Goal: Task Accomplishment & Management: Manage account settings

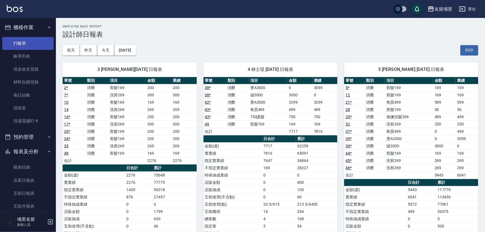
click at [26, 41] on link "打帳單" at bounding box center [27, 43] width 51 height 13
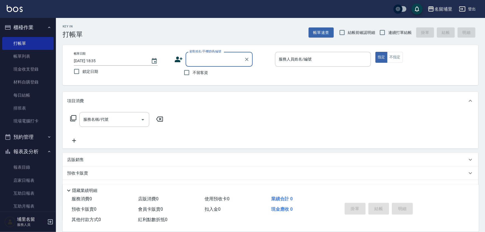
drag, startPoint x: 185, startPoint y: 71, endPoint x: 206, endPoint y: 71, distance: 21.5
click at [185, 71] on input "不留客資" at bounding box center [187, 73] width 12 height 12
checkbox input "true"
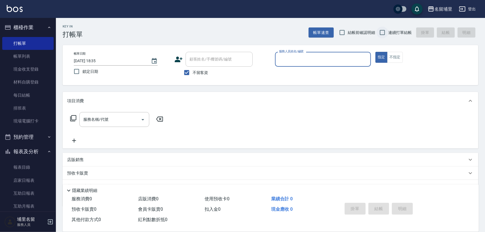
click at [382, 32] on input "連續打單結帳" at bounding box center [383, 33] width 12 height 12
checkbox input "true"
click at [329, 59] on input "服務人員姓名/編號" at bounding box center [323, 59] width 91 height 10
type input "[PERSON_NAME]-3"
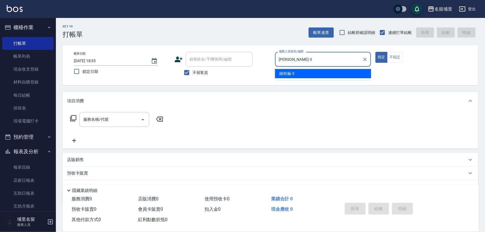
type button "true"
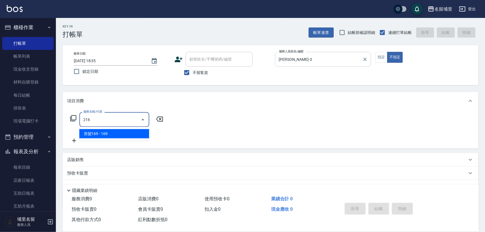
type input "剪髮169(216)"
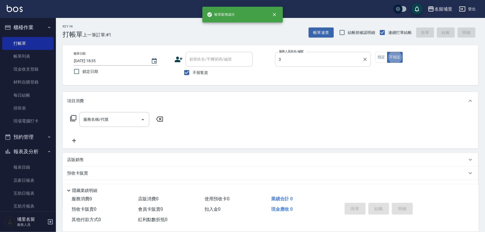
type input "[PERSON_NAME]-3"
type button "false"
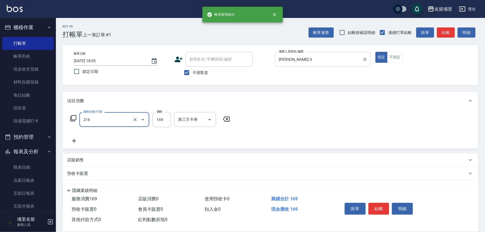
type input "剪髮169(216)"
type input "200"
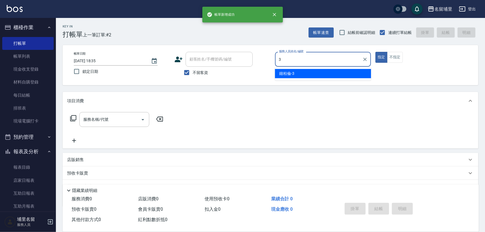
type input "[PERSON_NAME]-3"
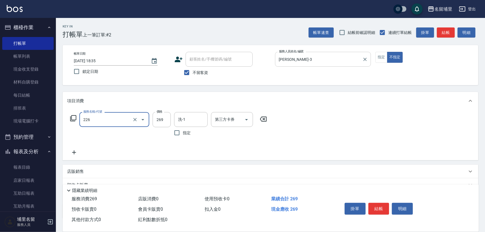
type input "洗剪269(226)"
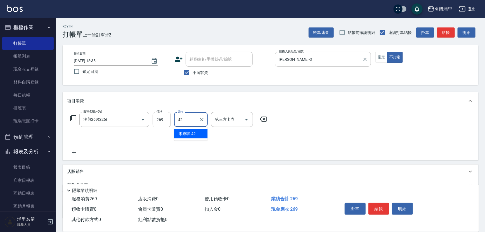
type input "[PERSON_NAME]-42"
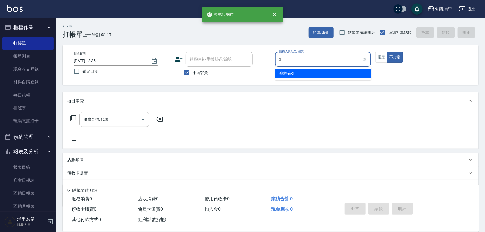
type input "[PERSON_NAME]-3"
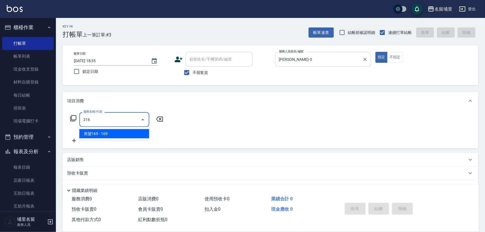
type input "剪髮169(216)"
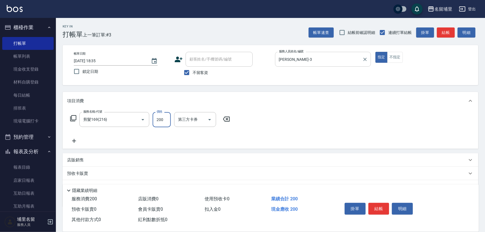
type input "200"
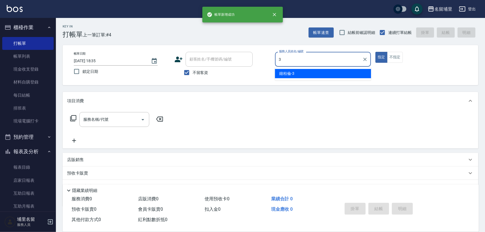
type input "[PERSON_NAME]-3"
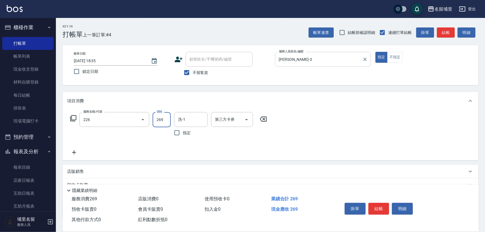
type input "洗剪269(226)"
type input "300"
type input "[PERSON_NAME]-45"
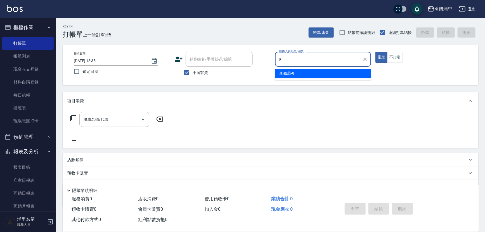
type input "[PERSON_NAME]-9"
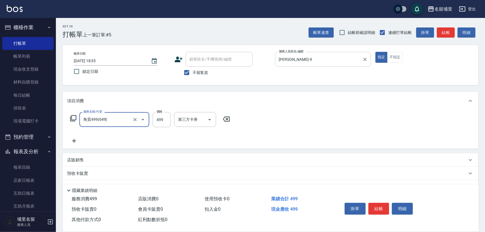
type input "角質499(649)"
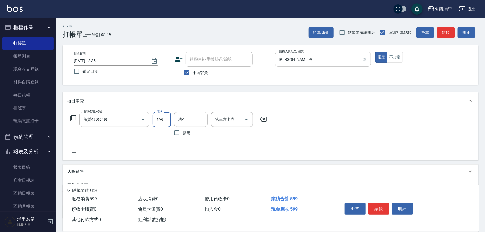
type input "599"
type input "[PERSON_NAME]-42"
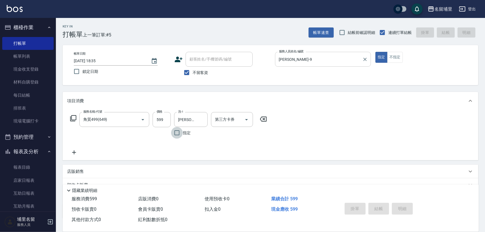
type input "[DATE] 18:36"
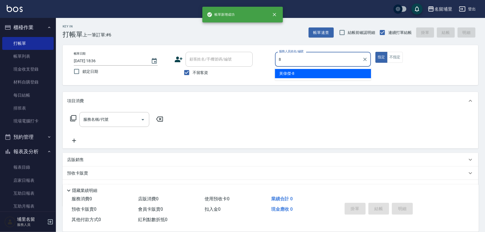
type input "黃偉傑-8"
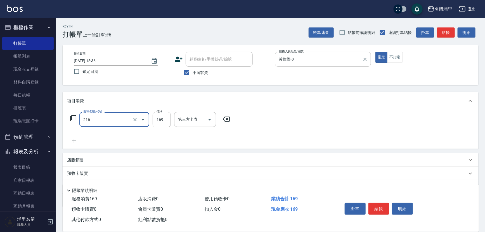
type input "剪髮169(216)"
type input "250"
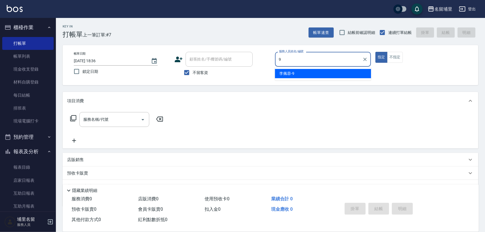
type input "[PERSON_NAME]-9"
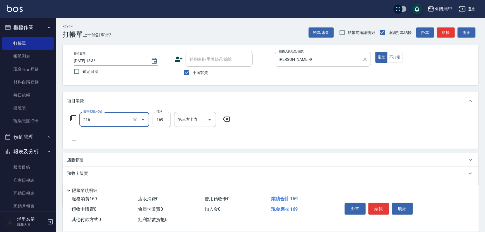
type input "剪髮169(216)"
type input "250"
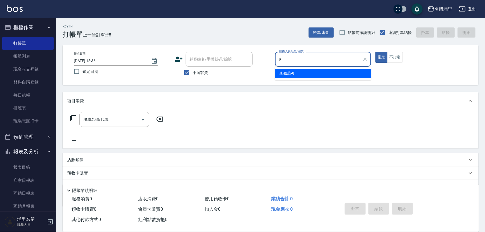
type input "[PERSON_NAME]-9"
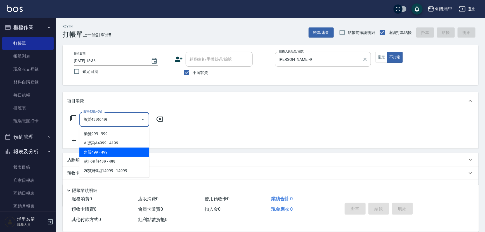
type input "角質499(649)"
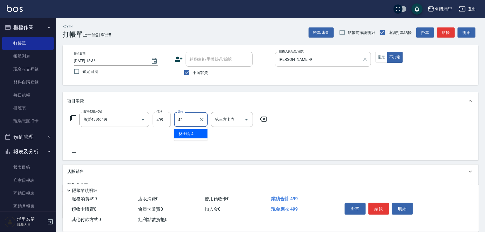
type input "[PERSON_NAME]-42"
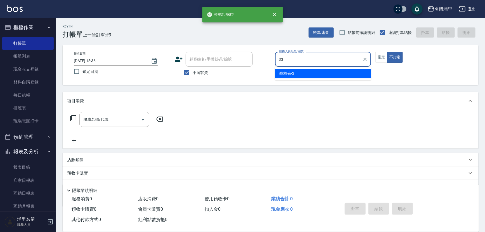
type input "33"
click at [387, 52] on button "不指定" at bounding box center [395, 57] width 16 height 11
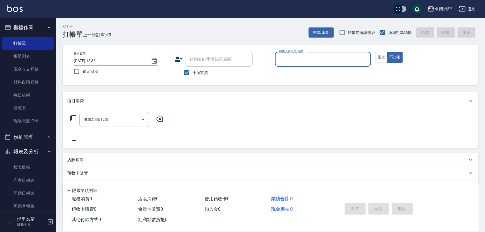
click at [387, 52] on button "不指定" at bounding box center [395, 57] width 16 height 11
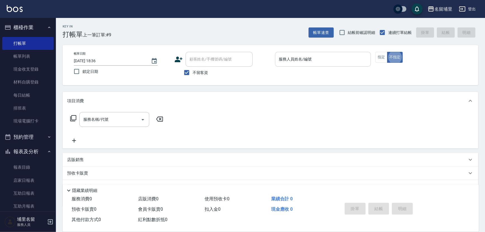
click at [305, 55] on div "服務人員姓名/編號 服務人員姓名/編號" at bounding box center [323, 59] width 96 height 15
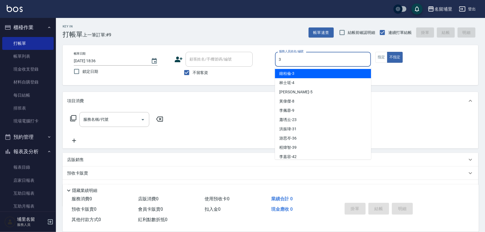
type input "[PERSON_NAME]-3"
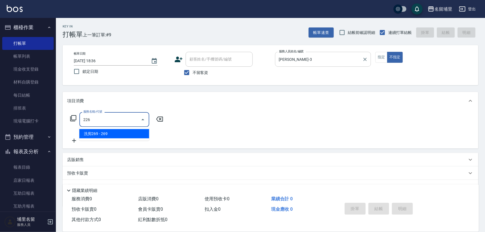
type input "洗剪269(226)"
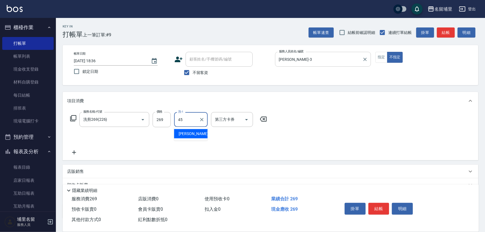
type input "[PERSON_NAME]-45"
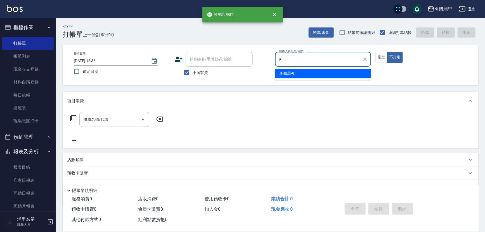
type input "[PERSON_NAME]-9"
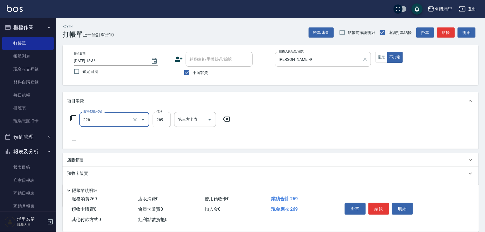
type input "洗剪269(226)"
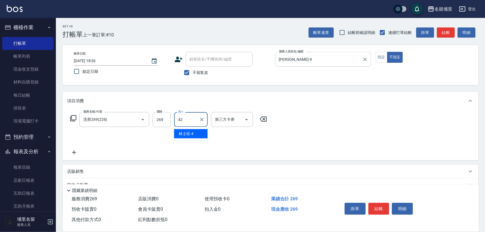
type input "[PERSON_NAME]-42"
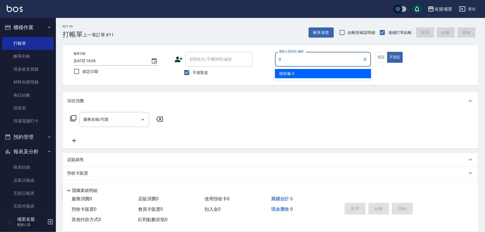
type input "[PERSON_NAME]-3"
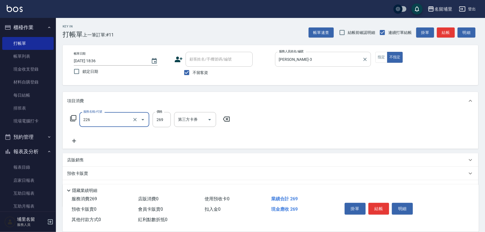
type input "洗剪269(226)"
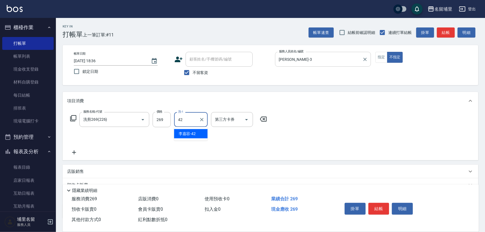
type input "[PERSON_NAME]-42"
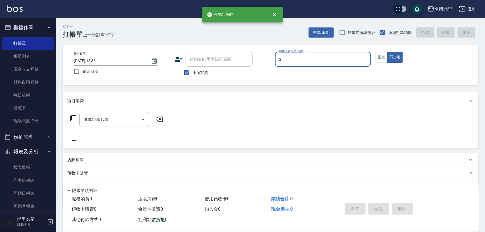
type input "[PERSON_NAME]-5"
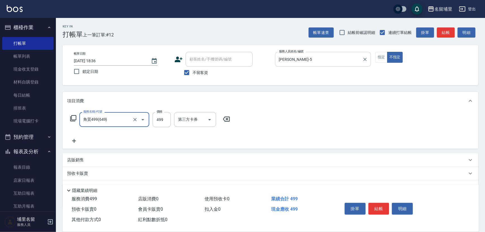
type input "角質499(649)"
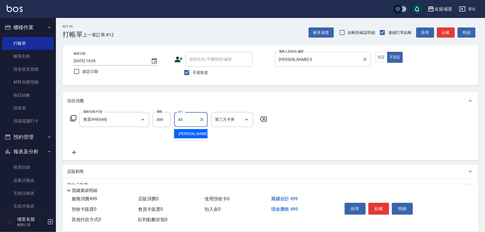
type input "[PERSON_NAME]-45"
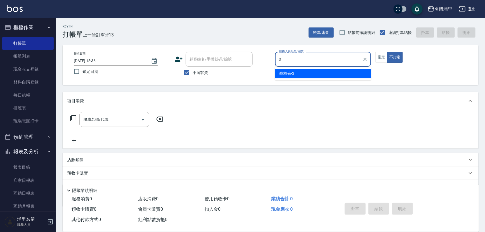
type input "[PERSON_NAME]-3"
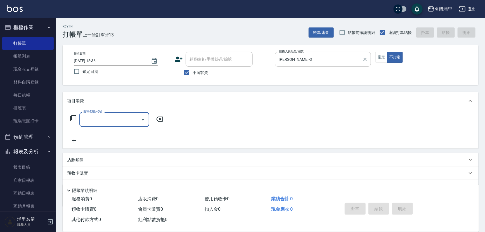
type input "1"
type input "2"
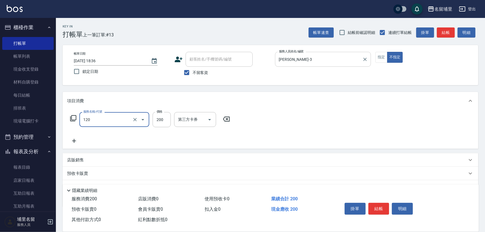
type input "New洗200(120)"
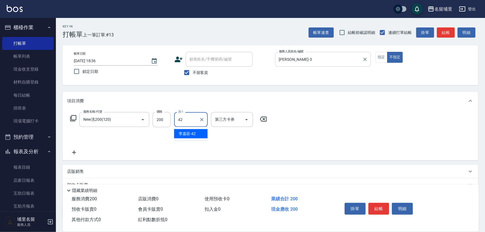
type input "[PERSON_NAME]-42"
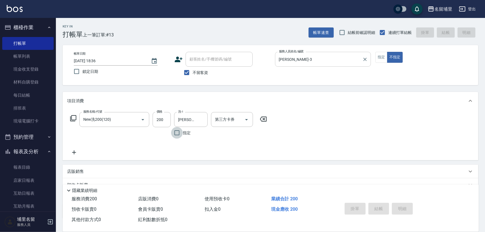
type input "[DATE] 18:37"
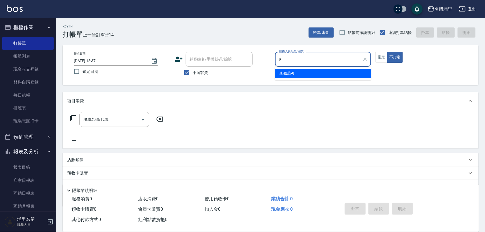
type input "[PERSON_NAME]-9"
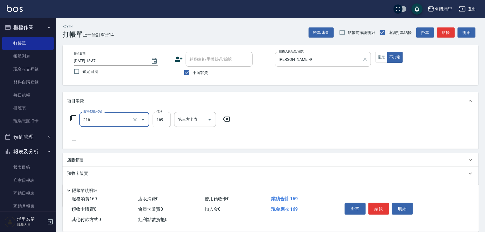
type input "剪髮169(216)"
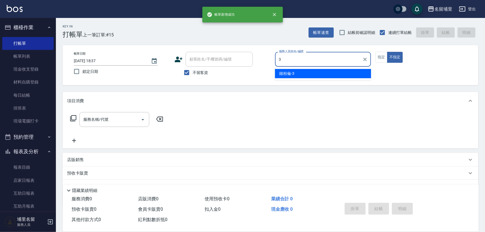
type input "[PERSON_NAME]-3"
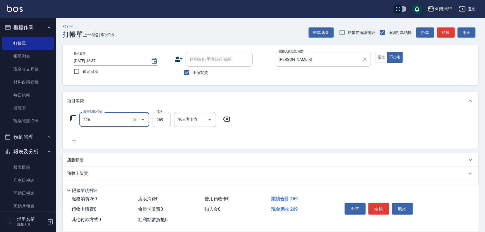
type input "洗剪269(226)"
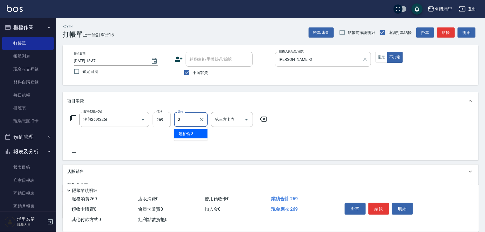
type input "[PERSON_NAME]-3"
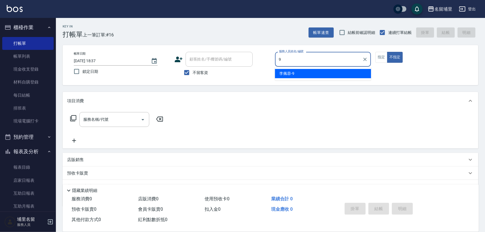
type input "[PERSON_NAME]-9"
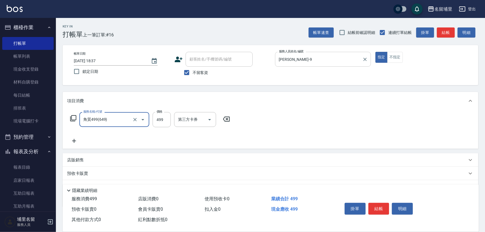
type input "角質499(649)"
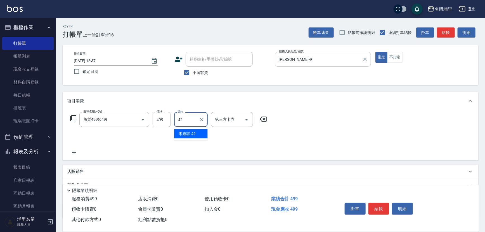
type input "[PERSON_NAME]-42"
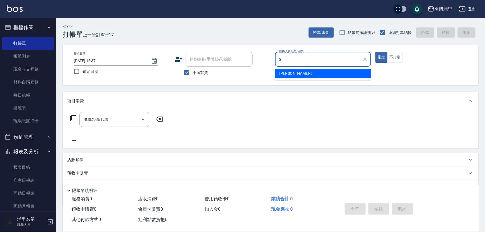
type input "[PERSON_NAME]-5"
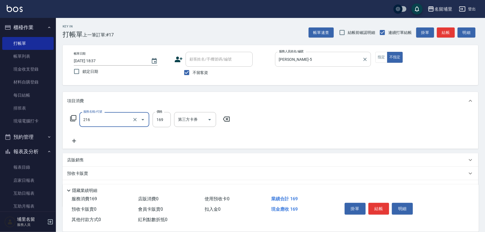
type input "剪髮169(216)"
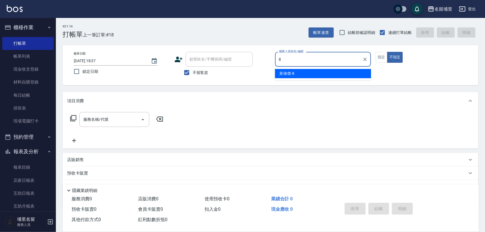
type input "黃偉傑-8"
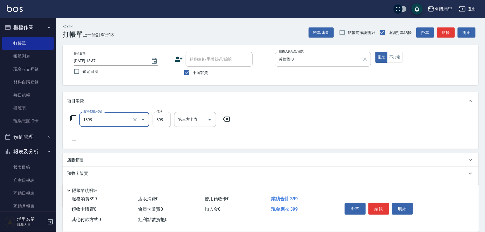
type input "海鹽洗髮399(1399)"
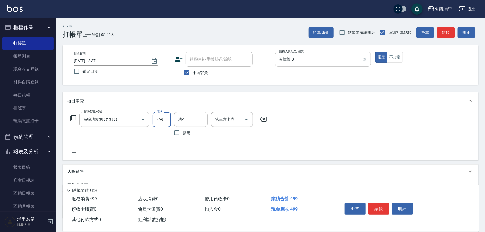
type input "499"
type input "[PERSON_NAME]-45"
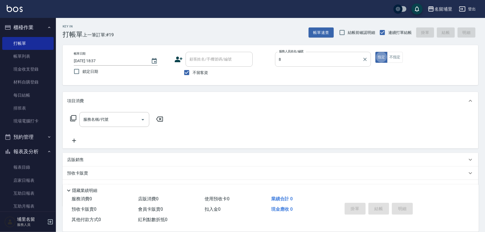
type input "黃偉傑-8"
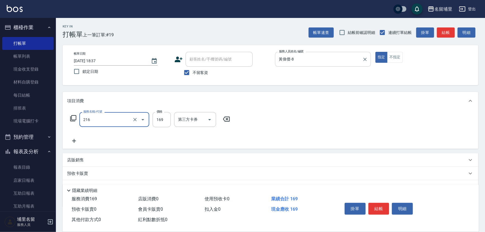
type input "剪髮169(216)"
type input "250"
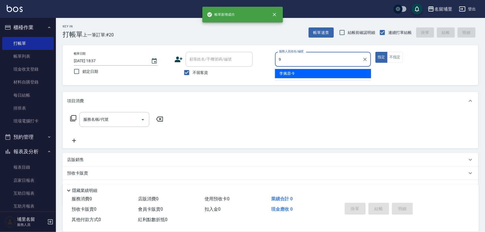
type input "[PERSON_NAME]-9"
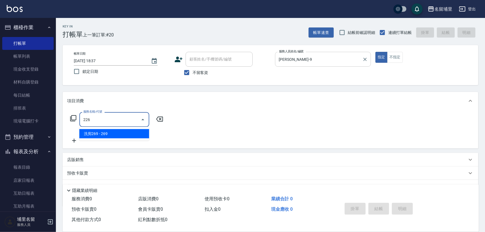
type input "洗剪269(226)"
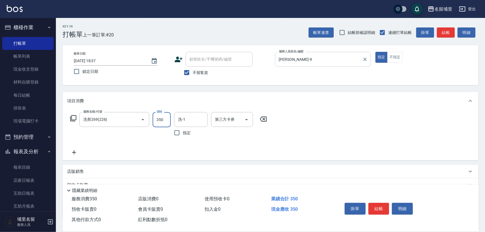
type input "350"
type input "[PERSON_NAME]-42"
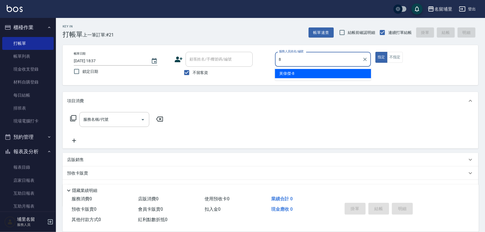
type input "黃偉傑-8"
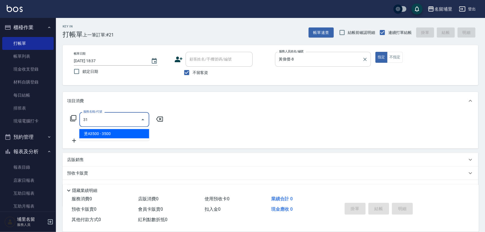
type input "燙A3500(31)"
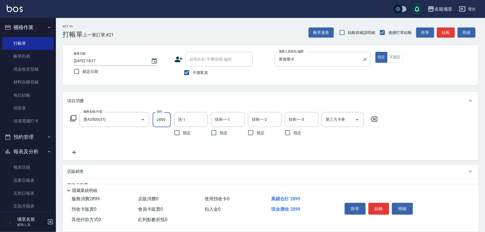
type input "2899"
type input "[PERSON_NAME]-45"
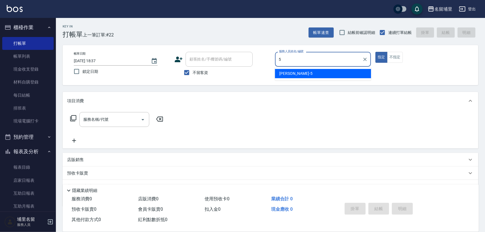
type input "[PERSON_NAME]-5"
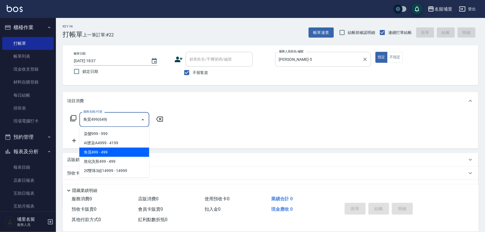
type input "角質499(649)"
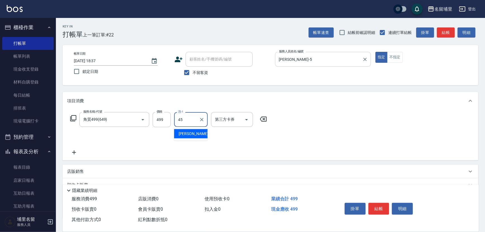
type input "[PERSON_NAME]-45"
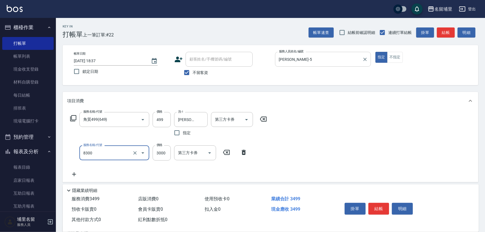
type input "儲3000(8300)"
click at [249, 118] on icon "Open" at bounding box center [246, 119] width 7 height 7
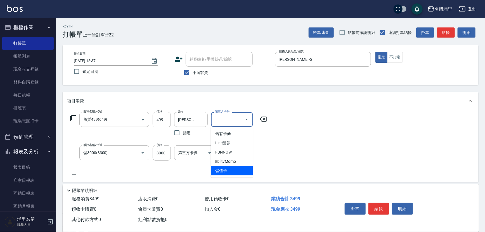
click at [240, 169] on span "儲值卡" at bounding box center [232, 170] width 42 height 9
type input "儲值卡"
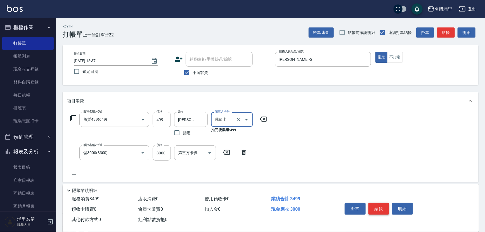
click at [385, 210] on button "結帳" at bounding box center [379, 208] width 21 height 12
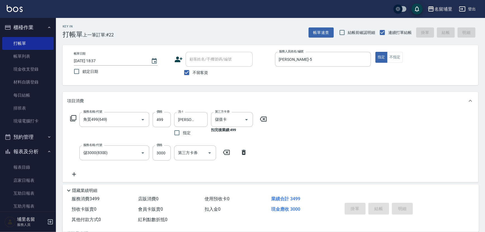
type input "[DATE] 18:38"
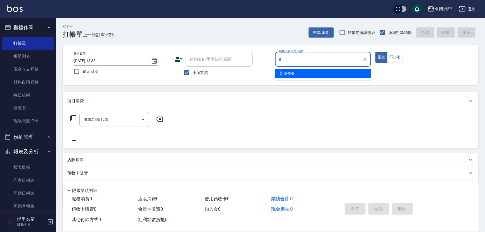
type input "黃偉傑-8"
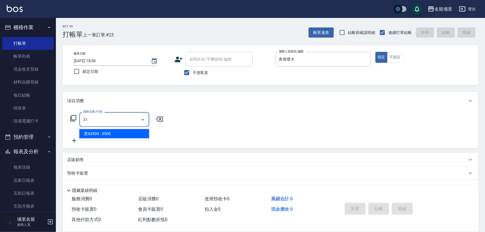
type input "燙A3500(31)"
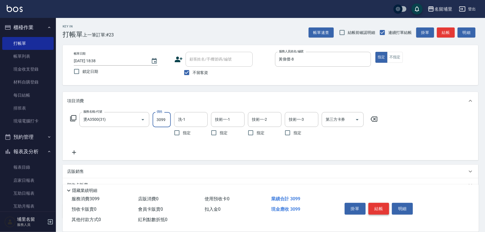
type input "3099"
type input "[PERSON_NAME]-45"
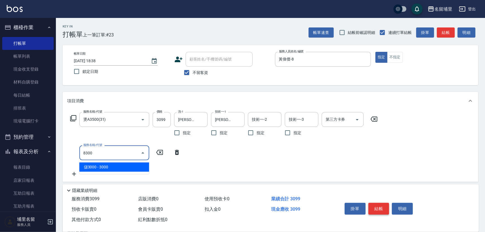
type input "儲3000(8300)"
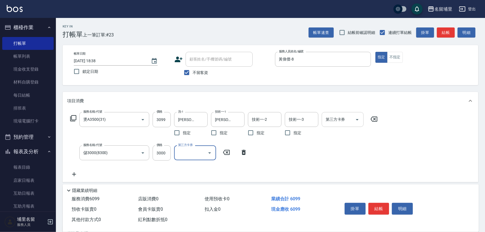
click at [359, 120] on icon "Open" at bounding box center [357, 119] width 7 height 7
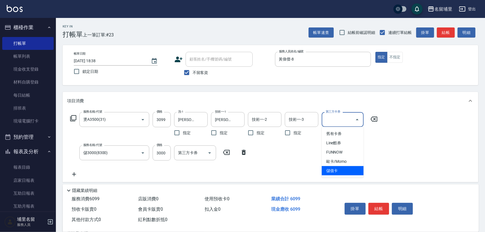
click at [347, 171] on span "儲值卡" at bounding box center [343, 170] width 42 height 9
type input "儲值卡"
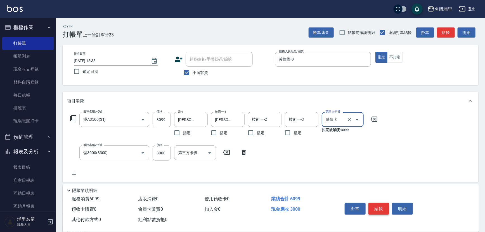
click at [377, 206] on button "結帳" at bounding box center [379, 208] width 21 height 12
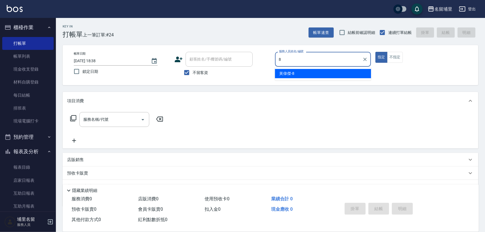
type input "黃偉傑-8"
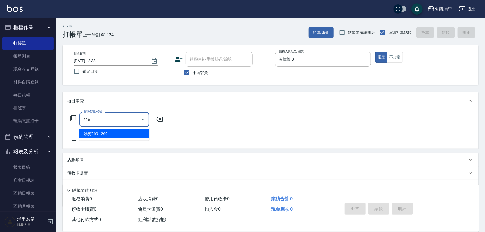
type input "洗剪269(226)"
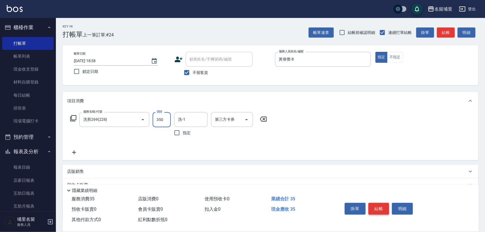
type input "350"
type input "[PERSON_NAME]-45"
click at [246, 117] on icon "Open" at bounding box center [246, 119] width 7 height 7
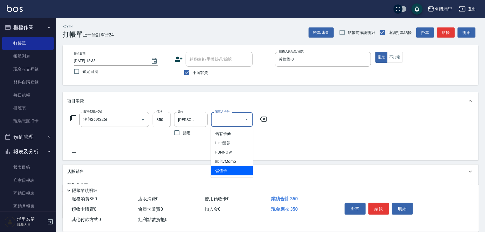
click at [238, 168] on span "儲值卡" at bounding box center [232, 170] width 42 height 9
type input "儲值卡"
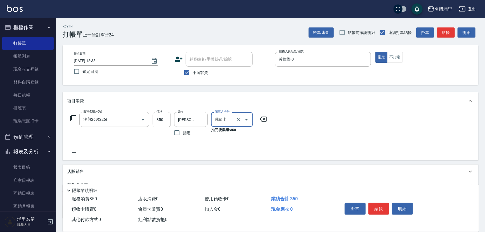
click at [375, 200] on div "掛單 結帳 明細" at bounding box center [379, 209] width 73 height 18
click at [380, 198] on div "掛單 結帳 明細" at bounding box center [404, 209] width 136 height 31
click at [378, 206] on button "結帳" at bounding box center [379, 208] width 21 height 12
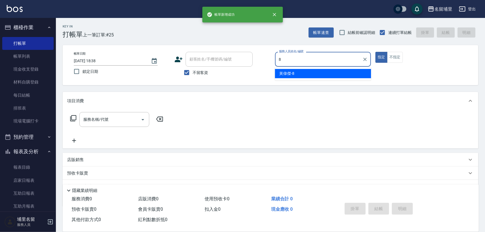
type input "黃偉傑-8"
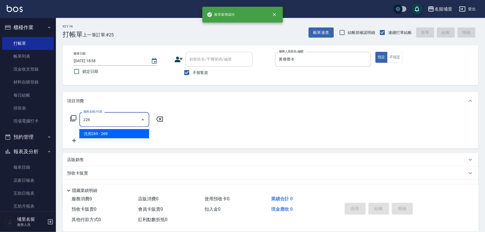
type input "洗剪269(226)"
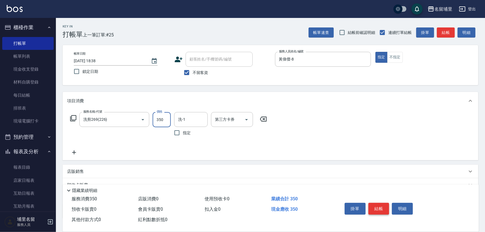
type input "350"
type input "[PERSON_NAME]-45"
click at [247, 120] on icon "Open" at bounding box center [246, 119] width 7 height 7
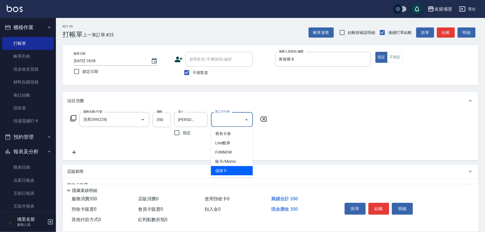
click at [239, 171] on span "儲值卡" at bounding box center [232, 170] width 42 height 9
type input "儲值卡"
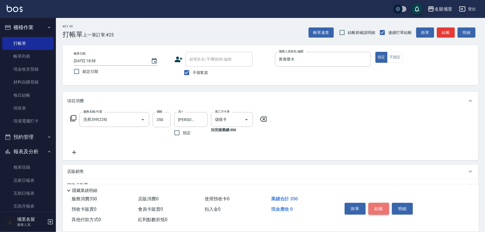
click at [375, 205] on button "結帳" at bounding box center [379, 208] width 21 height 12
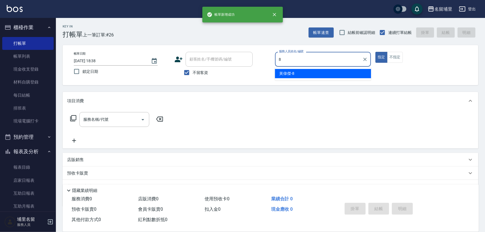
type input "黃偉傑-8"
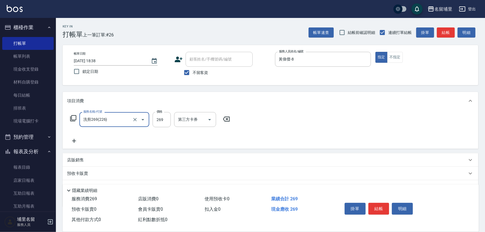
type input "洗剪269(226)"
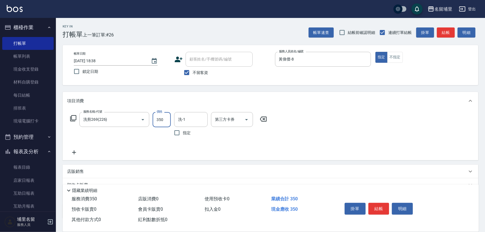
type input "350"
type input "[PERSON_NAME]-45"
click at [249, 120] on icon "Open" at bounding box center [246, 119] width 7 height 7
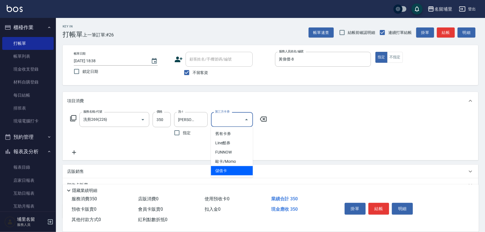
click at [231, 170] on span "儲值卡" at bounding box center [232, 170] width 42 height 9
type input "儲值卡"
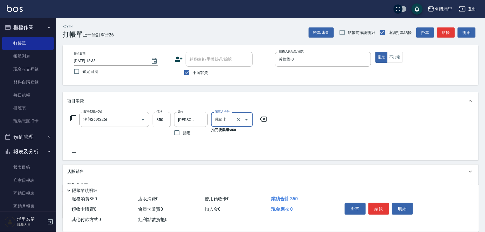
click at [379, 201] on div "掛單 結帳 明細" at bounding box center [379, 209] width 73 height 18
click at [385, 204] on button "結帳" at bounding box center [379, 208] width 21 height 12
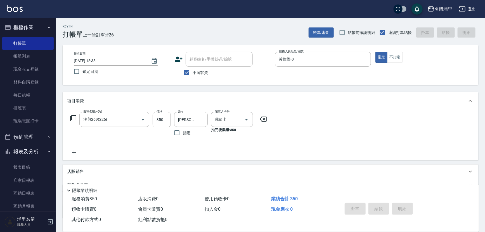
type input "[DATE] 18:39"
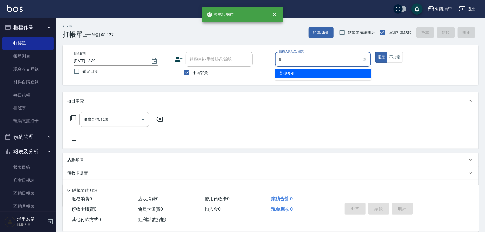
type input "黃偉傑-8"
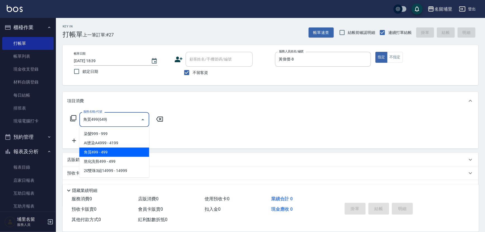
type input "角質499(649)"
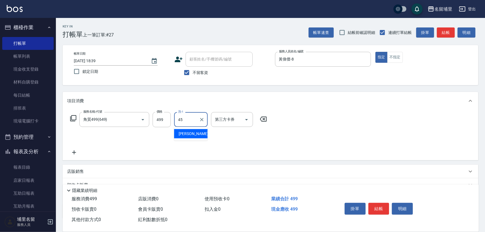
type input "[PERSON_NAME]-45"
drag, startPoint x: 247, startPoint y: 117, endPoint x: 249, endPoint y: 126, distance: 9.8
click at [247, 117] on icon "Open" at bounding box center [246, 119] width 7 height 7
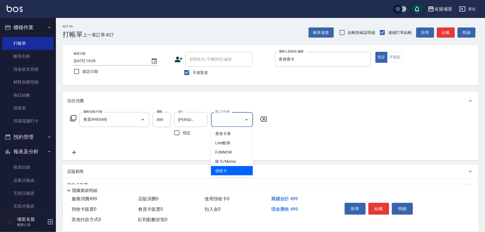
drag, startPoint x: 238, startPoint y: 169, endPoint x: 249, endPoint y: 173, distance: 11.4
click at [238, 169] on span "儲值卡" at bounding box center [232, 170] width 42 height 9
type input "儲值卡"
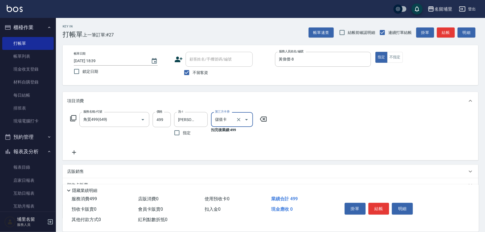
drag, startPoint x: 378, startPoint y: 205, endPoint x: 376, endPoint y: 202, distance: 3.4
click at [378, 205] on button "結帳" at bounding box center [379, 208] width 21 height 12
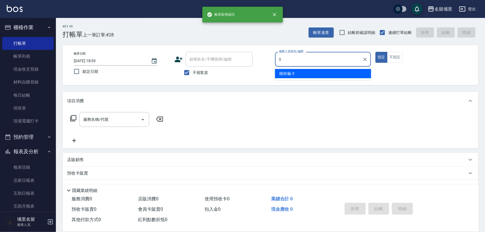
type input "[PERSON_NAME]-3"
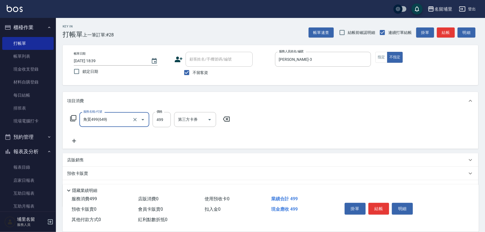
type input "角質499(649)"
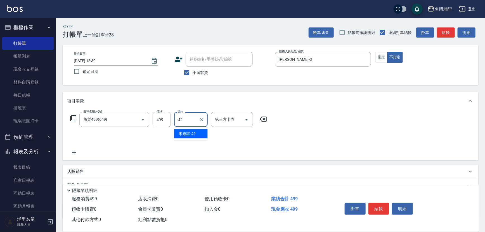
type input "[PERSON_NAME]-42"
drag, startPoint x: 247, startPoint y: 119, endPoint x: 249, endPoint y: 122, distance: 3.3
click at [248, 120] on icon "Open" at bounding box center [246, 119] width 7 height 7
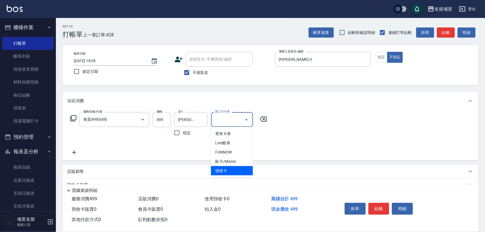
drag, startPoint x: 238, startPoint y: 173, endPoint x: 334, endPoint y: 208, distance: 102.8
click at [238, 173] on span "儲值卡" at bounding box center [232, 170] width 42 height 9
type input "儲值卡"
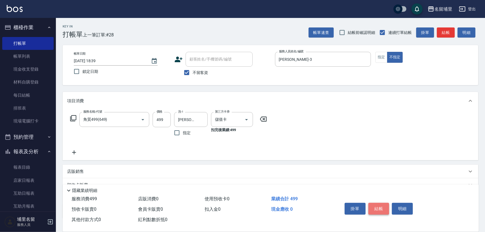
click at [381, 206] on button "結帳" at bounding box center [379, 208] width 21 height 12
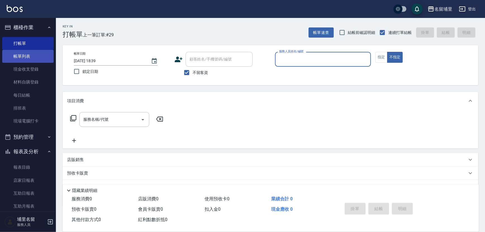
click at [27, 59] on link "帳單列表" at bounding box center [27, 56] width 51 height 13
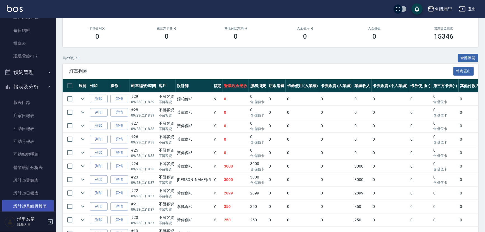
scroll to position [76, 0]
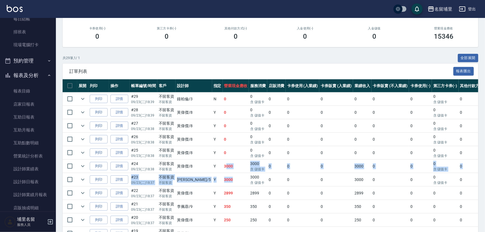
drag, startPoint x: 207, startPoint y: 165, endPoint x: 223, endPoint y: 184, distance: 25.2
click at [223, 184] on td "3000" at bounding box center [236, 179] width 26 height 13
drag, startPoint x: 219, startPoint y: 180, endPoint x: 206, endPoint y: 161, distance: 22.4
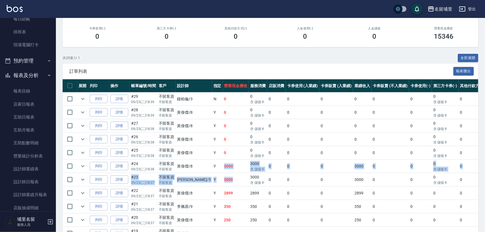
click at [223, 161] on td "3000" at bounding box center [236, 165] width 26 height 13
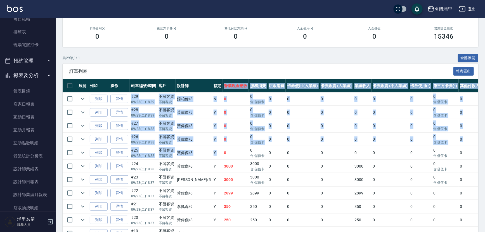
drag, startPoint x: 207, startPoint y: 154, endPoint x: 201, endPoint y: 100, distance: 54.2
click at [212, 104] on td "N" at bounding box center [217, 98] width 11 height 13
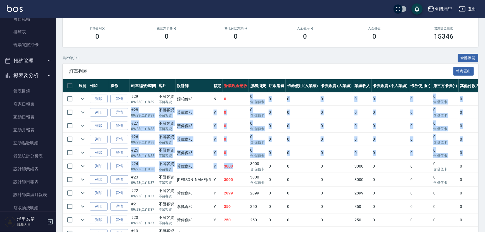
drag, startPoint x: 211, startPoint y: 98, endPoint x: 221, endPoint y: 159, distance: 62.2
click at [223, 159] on td "3000" at bounding box center [236, 165] width 26 height 13
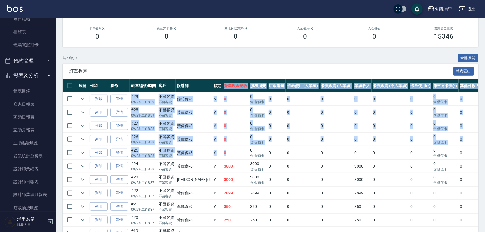
drag, startPoint x: 214, startPoint y: 153, endPoint x: 201, endPoint y: 100, distance: 54.6
click at [212, 101] on td "N" at bounding box center [217, 98] width 11 height 13
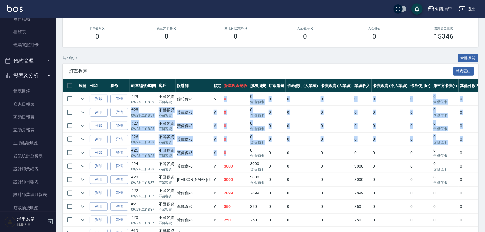
drag, startPoint x: 204, startPoint y: 99, endPoint x: 219, endPoint y: 154, distance: 56.8
click at [223, 154] on td "0" at bounding box center [236, 152] width 26 height 13
drag, startPoint x: 218, startPoint y: 154, endPoint x: 204, endPoint y: 99, distance: 56.3
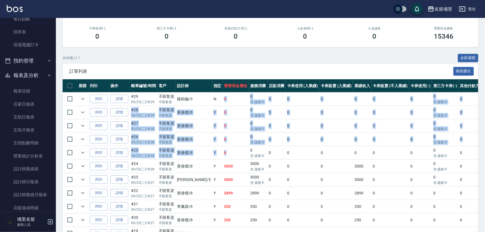
click at [212, 99] on td "N" at bounding box center [217, 98] width 11 height 13
drag, startPoint x: 207, startPoint y: 97, endPoint x: 215, endPoint y: 155, distance: 58.8
click at [223, 155] on td "0" at bounding box center [236, 152] width 26 height 13
drag, startPoint x: 215, startPoint y: 154, endPoint x: 199, endPoint y: 96, distance: 59.8
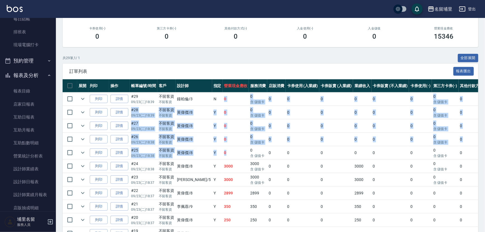
click at [212, 96] on td "N" at bounding box center [217, 98] width 11 height 13
drag, startPoint x: 205, startPoint y: 97, endPoint x: 213, endPoint y: 156, distance: 59.3
click at [223, 156] on td "0" at bounding box center [236, 152] width 26 height 13
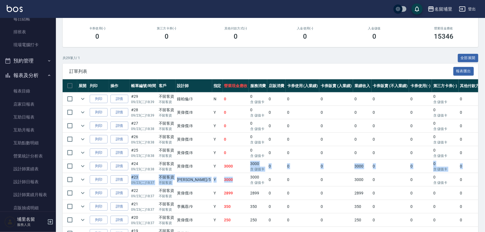
drag, startPoint x: 217, startPoint y: 165, endPoint x: 220, endPoint y: 182, distance: 17.4
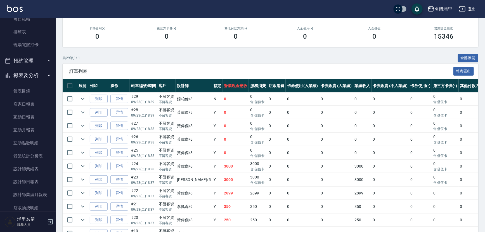
click at [223, 192] on td "2899" at bounding box center [236, 192] width 26 height 13
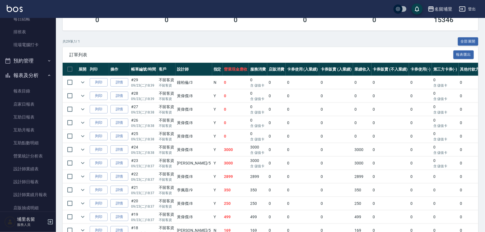
scroll to position [102, 0]
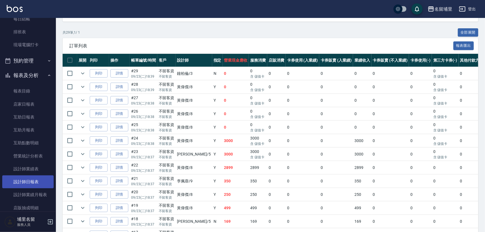
click at [12, 183] on link "設計師日報表" at bounding box center [27, 181] width 51 height 13
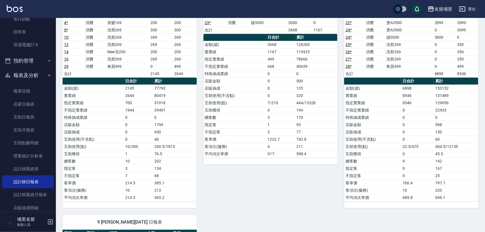
scroll to position [76, 0]
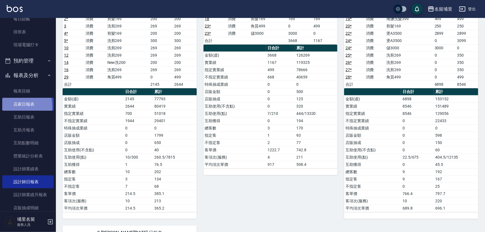
click at [15, 106] on link "店家日報表" at bounding box center [27, 104] width 51 height 13
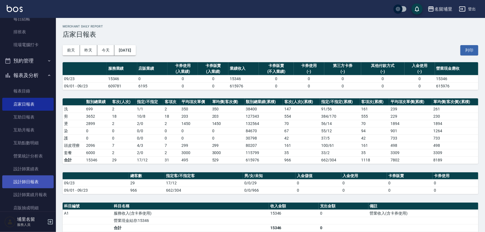
click at [36, 175] on link "設計師日報表" at bounding box center [27, 181] width 51 height 13
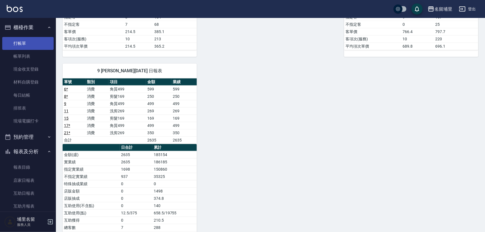
scroll to position [234, 0]
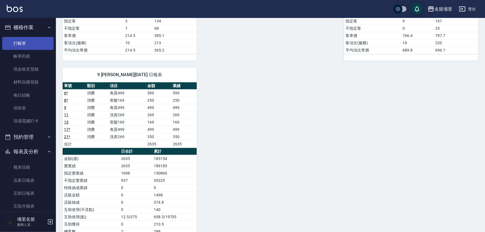
click at [38, 45] on link "打帳單" at bounding box center [27, 43] width 51 height 13
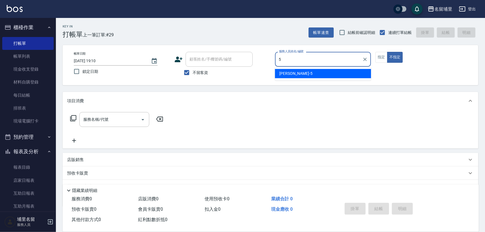
type input "[PERSON_NAME]-5"
type button "false"
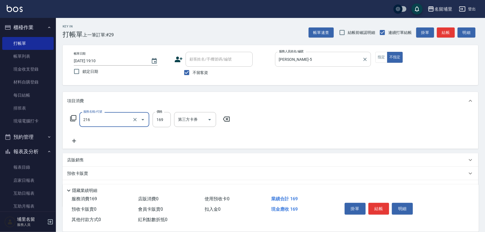
type input "剪髮169(216)"
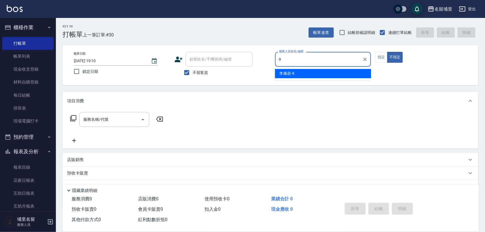
type input "[PERSON_NAME]-9"
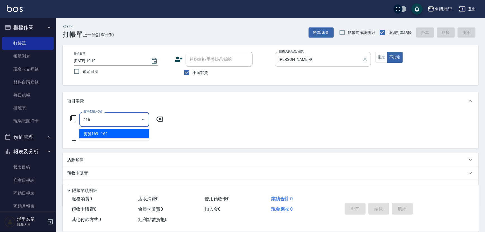
type input "剪髮169(216)"
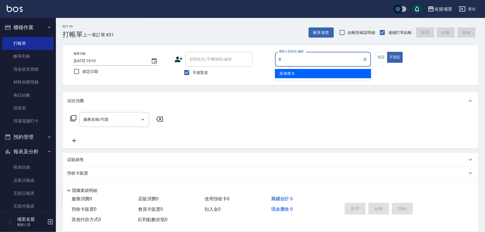
type input "黃偉傑-8"
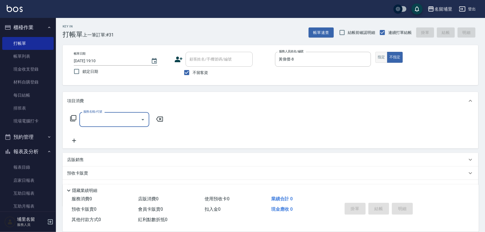
click at [379, 58] on button "指定" at bounding box center [382, 57] width 12 height 11
drag, startPoint x: 112, startPoint y: 121, endPoint x: 108, endPoint y: 123, distance: 4.4
click at [112, 121] on input "服務名稱/代號" at bounding box center [110, 119] width 56 height 10
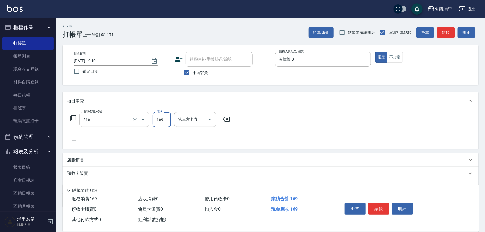
type input "剪髮169(216)"
type input "500"
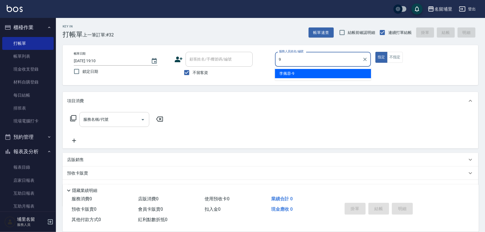
type input "[PERSON_NAME]-9"
type button "true"
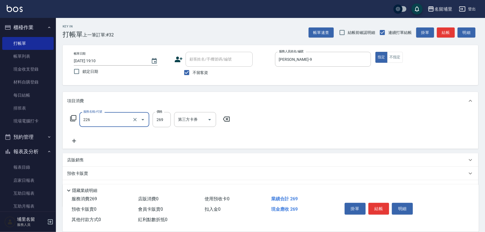
type input "洗剪269(226)"
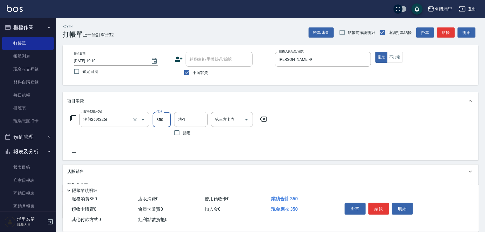
type input "350"
type input "[PERSON_NAME]-42"
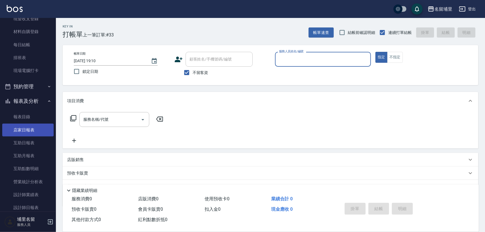
scroll to position [51, 0]
click at [33, 129] on link "店家日報表" at bounding box center [27, 129] width 51 height 13
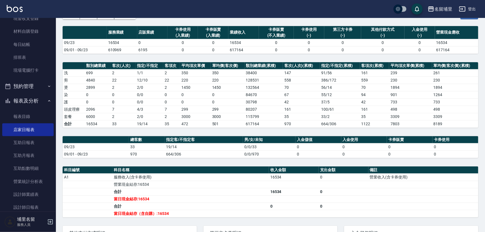
scroll to position [93, 0]
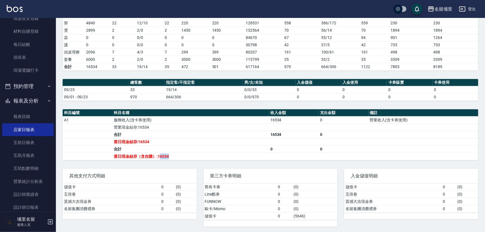
drag, startPoint x: 159, startPoint y: 155, endPoint x: 185, endPoint y: 152, distance: 25.6
click at [185, 152] on td "當日現金結存（含自購）:16534" at bounding box center [190, 155] width 157 height 7
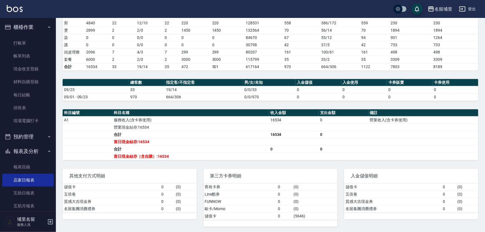
scroll to position [0, 0]
click at [28, 44] on link "打帳單" at bounding box center [27, 43] width 51 height 13
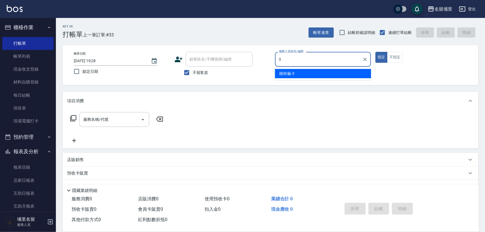
type input "[PERSON_NAME]-3"
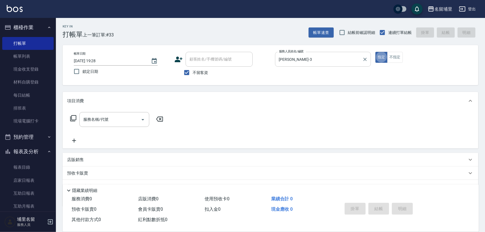
type button "true"
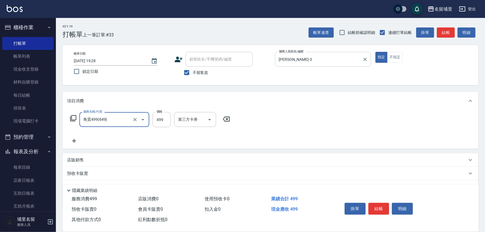
type input "角質499(649)"
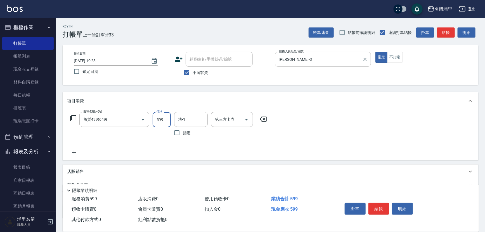
type input "599"
type input "[PERSON_NAME]-45"
click at [378, 207] on button "結帳" at bounding box center [379, 208] width 21 height 12
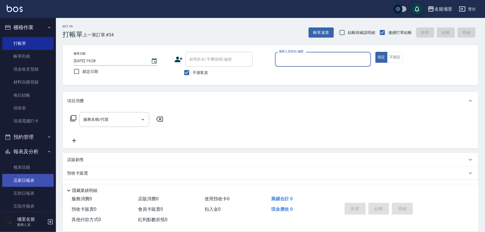
click at [33, 181] on link "店家日報表" at bounding box center [27, 180] width 51 height 13
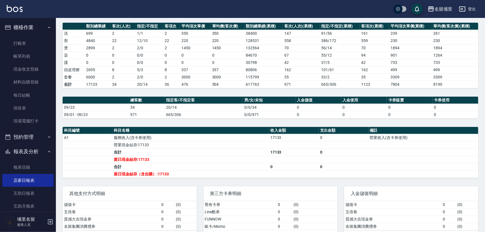
scroll to position [93, 0]
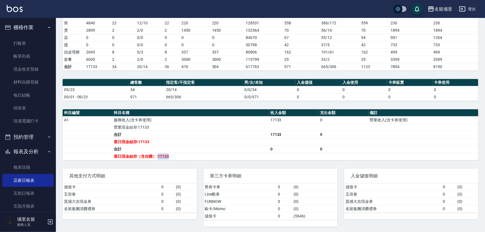
drag, startPoint x: 159, startPoint y: 156, endPoint x: 180, endPoint y: 154, distance: 21.3
click at [180, 154] on td "當日現金結存（含自購）:17133" at bounding box center [190, 155] width 157 height 7
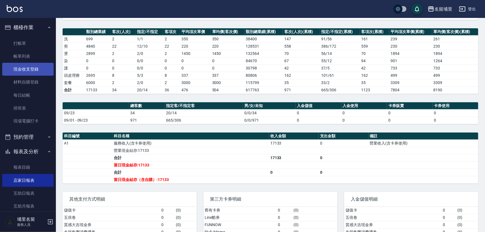
scroll to position [42, 0]
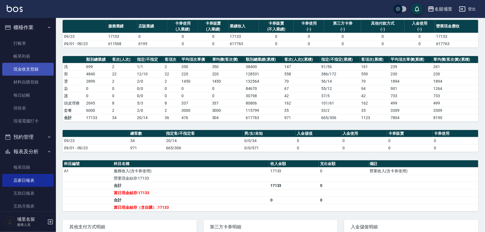
click at [19, 70] on link "現金收支登錄" at bounding box center [27, 69] width 51 height 13
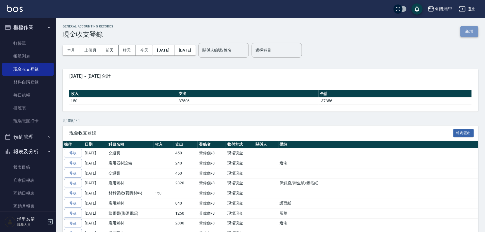
click at [474, 30] on button "新增" at bounding box center [470, 31] width 18 height 10
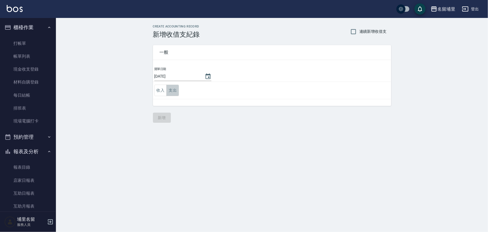
click at [173, 89] on button "支出" at bounding box center [172, 89] width 13 height 11
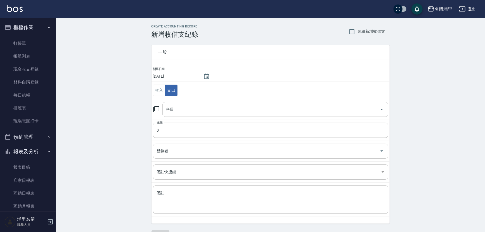
click at [188, 112] on input "科目" at bounding box center [271, 109] width 213 height 10
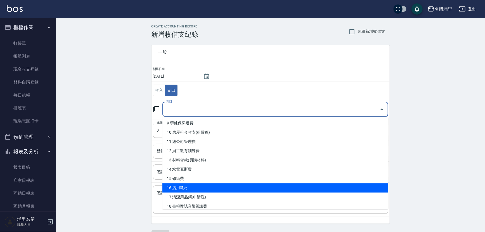
scroll to position [102, 0]
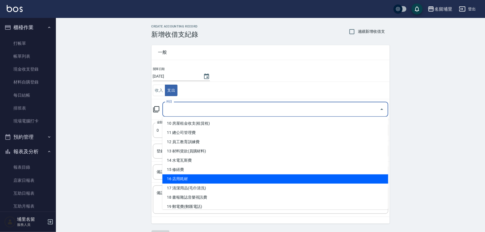
click at [210, 181] on li "16 店用耗材" at bounding box center [275, 178] width 226 height 9
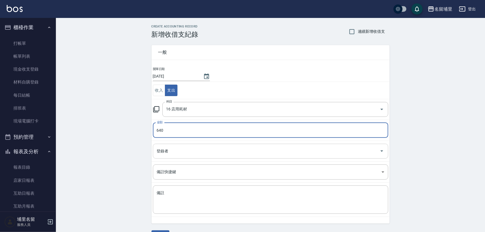
click at [191, 152] on input "登錄者" at bounding box center [266, 151] width 222 height 10
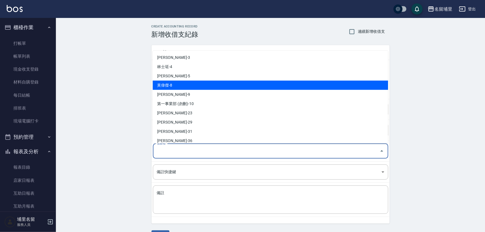
click at [193, 83] on li "黃偉傑-8" at bounding box center [270, 84] width 235 height 9
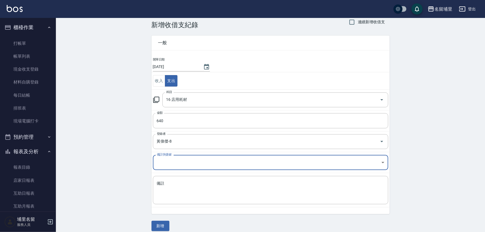
scroll to position [15, 0]
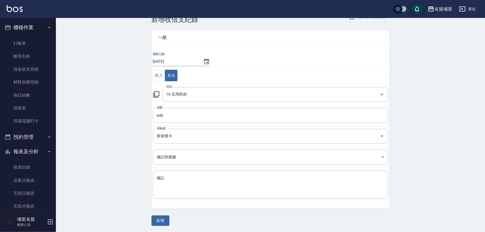
click at [156, 221] on button "新增" at bounding box center [161, 220] width 18 height 10
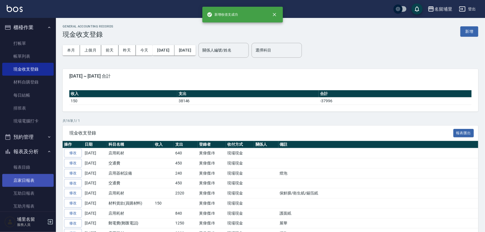
click at [23, 178] on link "店家日報表" at bounding box center [27, 180] width 51 height 13
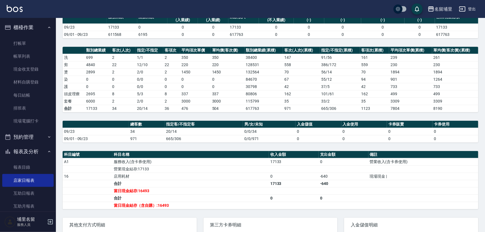
scroll to position [101, 0]
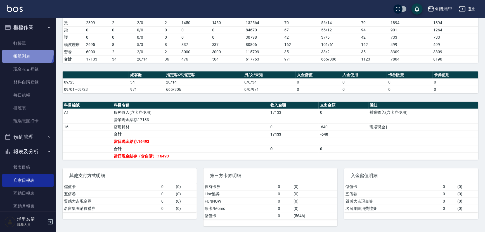
click at [26, 51] on link "帳單列表" at bounding box center [27, 56] width 51 height 13
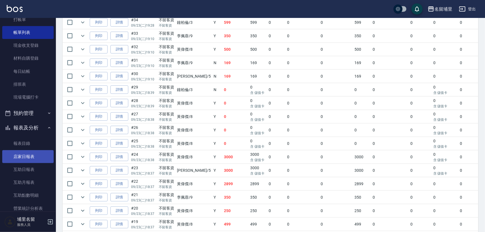
scroll to position [76, 0]
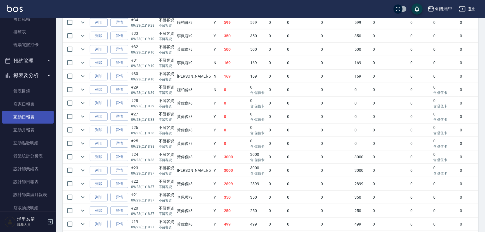
click at [33, 114] on link "互助日報表" at bounding box center [27, 116] width 51 height 13
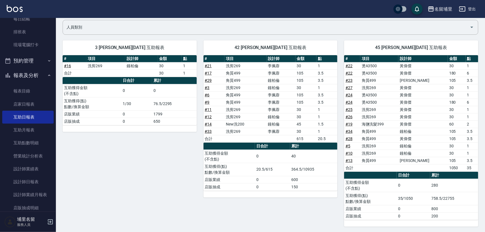
scroll to position [43, 0]
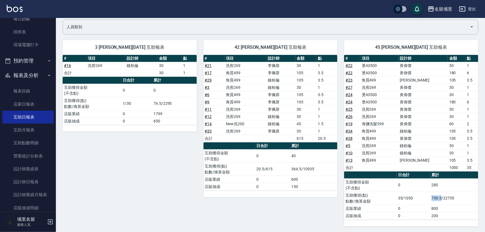
drag, startPoint x: 433, startPoint y: 197, endPoint x: 441, endPoint y: 196, distance: 8.8
click at [441, 196] on td "758.5/22755" at bounding box center [454, 197] width 48 height 13
drag, startPoint x: 441, startPoint y: 196, endPoint x: 430, endPoint y: 196, distance: 11.5
click at [430, 196] on tr "互助獲得(點) 點數/換算金額 35/1050 758.5/22755" at bounding box center [411, 197] width 134 height 13
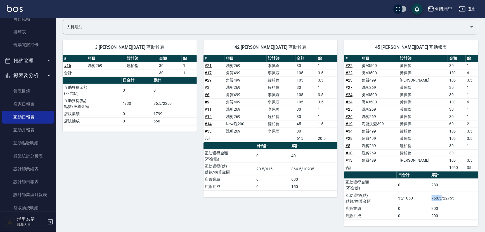
click at [430, 196] on td "35/1050" at bounding box center [414, 197] width 34 height 13
drag, startPoint x: 431, startPoint y: 197, endPoint x: 442, endPoint y: 197, distance: 10.9
click at [442, 197] on td "758.5/22755" at bounding box center [454, 197] width 48 height 13
click at [437, 193] on td "758.5/22755" at bounding box center [454, 197] width 48 height 13
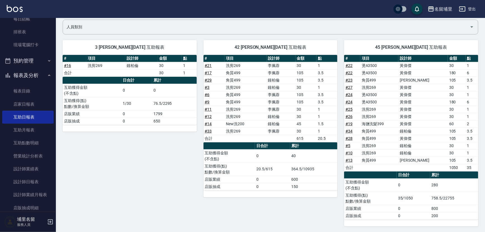
click at [339, 197] on div "45 [PERSON_NAME][DATE] 互助報表 # 項目 設計師 金額 點 # 22 燙A3500 [PERSON_NAME]30 1 # 22 燙A…" at bounding box center [408, 129] width 141 height 193
drag, startPoint x: 412, startPoint y: 197, endPoint x: 385, endPoint y: 194, distance: 27.3
click at [385, 194] on tr "互助獲得(點) 點數/換算金額 35/1050 758.5/22755" at bounding box center [411, 197] width 134 height 13
click at [383, 192] on td "互助獲得(點) 點數/換算金額" at bounding box center [370, 197] width 53 height 13
drag, startPoint x: 439, startPoint y: 197, endPoint x: 432, endPoint y: 198, distance: 7.4
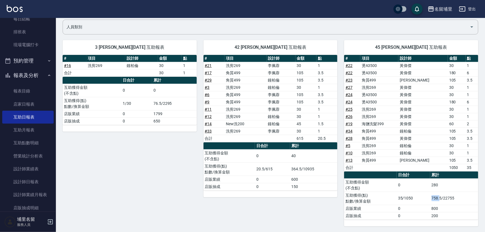
click at [432, 198] on td "758.5/22755" at bounding box center [454, 197] width 48 height 13
click at [430, 199] on td "35/1050" at bounding box center [414, 197] width 34 height 13
drag, startPoint x: 430, startPoint y: 199, endPoint x: 474, endPoint y: 190, distance: 45.3
click at [474, 191] on tr "互助獲得(點) 點數/換算金額 35/1050 758.5/22755" at bounding box center [411, 197] width 134 height 13
click at [475, 190] on td "280" at bounding box center [454, 184] width 48 height 13
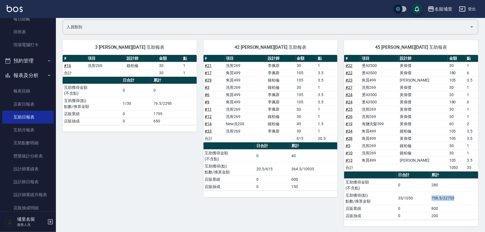
drag, startPoint x: 468, startPoint y: 192, endPoint x: 417, endPoint y: 201, distance: 51.4
click at [427, 202] on tr "互助獲得(點) 點數/換算金額 35/1050 758.5/22755" at bounding box center [411, 197] width 134 height 13
click at [417, 201] on td "35/1050" at bounding box center [414, 197] width 34 height 13
click at [36, 107] on link "店家日報表" at bounding box center [27, 104] width 51 height 13
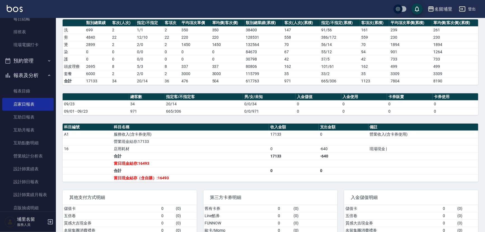
scroll to position [101, 0]
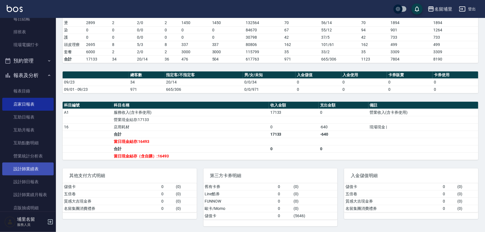
click at [43, 168] on link "設計師業績表" at bounding box center [27, 168] width 51 height 13
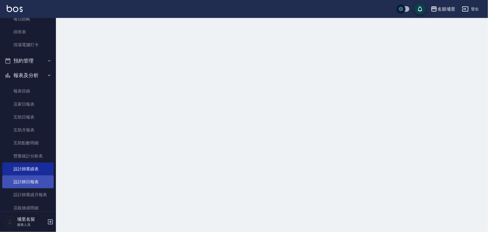
click at [41, 176] on link "設計師日報表" at bounding box center [27, 181] width 51 height 13
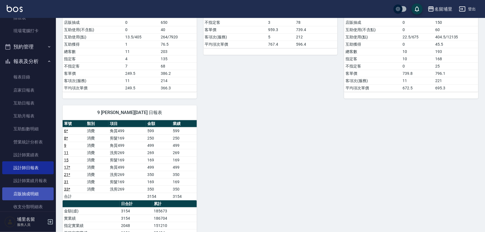
scroll to position [115, 0]
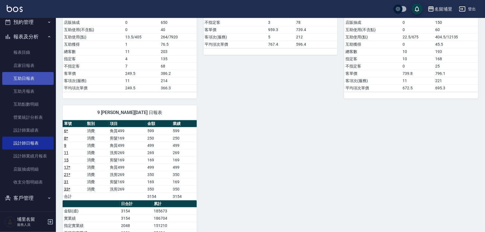
click at [27, 83] on link "互助日報表" at bounding box center [27, 78] width 51 height 13
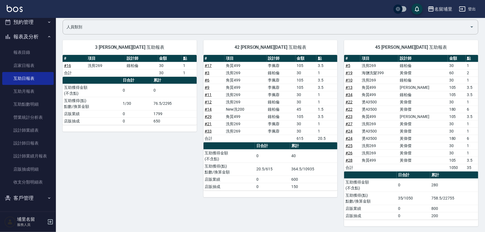
scroll to position [17, 0]
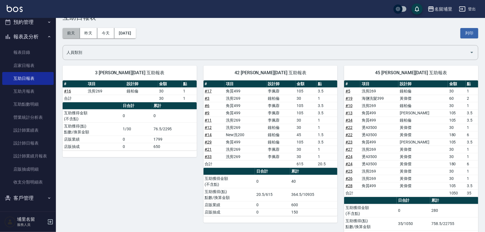
click at [68, 36] on button "前天" at bounding box center [71, 33] width 17 height 10
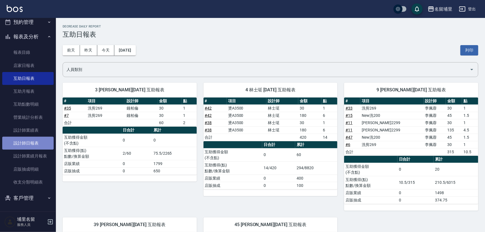
click at [38, 146] on link "設計師日報表" at bounding box center [27, 142] width 51 height 13
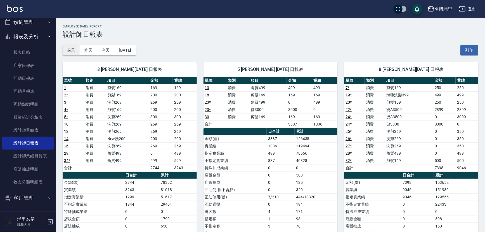
click at [72, 52] on button "前天" at bounding box center [71, 50] width 17 height 10
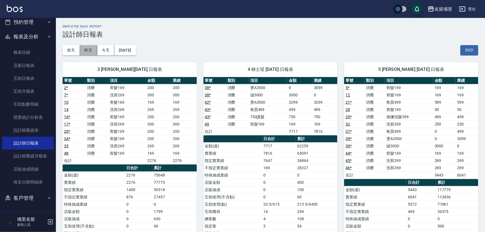
click at [91, 54] on button "昨天" at bounding box center [88, 50] width 17 height 10
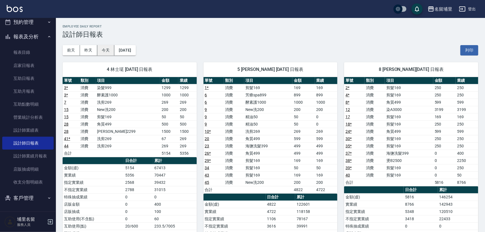
click at [108, 50] on button "今天" at bounding box center [105, 50] width 17 height 10
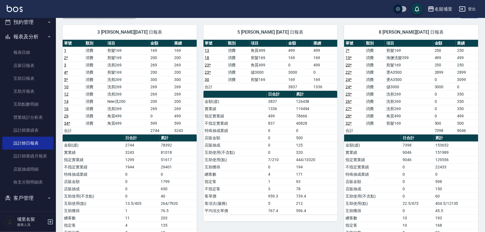
scroll to position [76, 0]
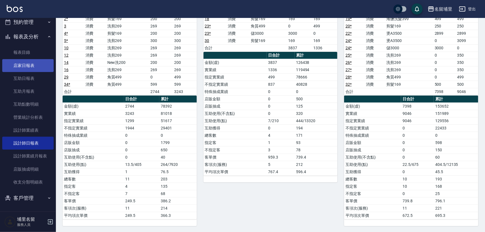
click at [15, 64] on link "店家日報表" at bounding box center [27, 65] width 51 height 13
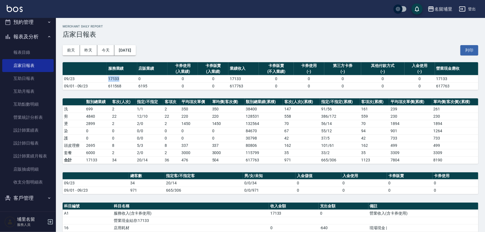
drag, startPoint x: 108, startPoint y: 78, endPoint x: 134, endPoint y: 78, distance: 26.0
click at [134, 78] on td "17133" at bounding box center [122, 78] width 30 height 7
drag, startPoint x: 104, startPoint y: 79, endPoint x: 127, endPoint y: 79, distance: 22.7
click at [127, 79] on tr "09/23 17133 0 0 0 17133 0 0 0 0 0 17133" at bounding box center [271, 78] width 416 height 7
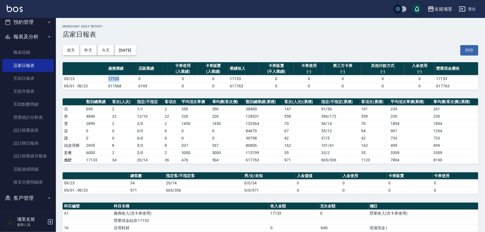
click at [127, 79] on td "17133" at bounding box center [122, 78] width 30 height 7
drag, startPoint x: 126, startPoint y: 78, endPoint x: 101, endPoint y: 79, distance: 25.5
click at [101, 79] on tr "09/23 17133 0 0 0 17133 0 0 0 0 0 17133" at bounding box center [271, 78] width 416 height 7
click at [101, 79] on td "09/23" at bounding box center [85, 78] width 44 height 7
click at [122, 79] on tr "09/23 17133 0 0 0 17133 0 0 0 0 0 17133" at bounding box center [271, 78] width 416 height 7
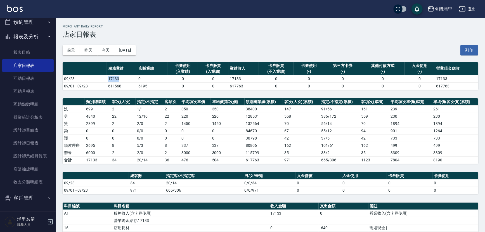
click at [122, 79] on td "17133" at bounding box center [122, 78] width 30 height 7
drag, startPoint x: 124, startPoint y: 78, endPoint x: 104, endPoint y: 79, distance: 19.9
click at [104, 79] on tr "09/23 17133 0 0 0 17133 0 0 0 0 0 17133" at bounding box center [271, 78] width 416 height 7
click at [104, 79] on td "09/23" at bounding box center [85, 78] width 44 height 7
click at [120, 106] on td "2" at bounding box center [123, 108] width 25 height 7
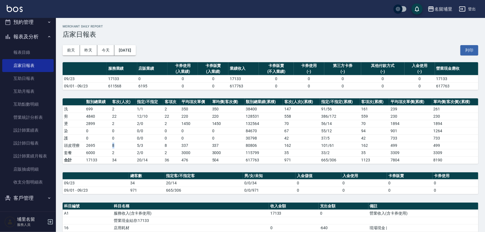
drag, startPoint x: 120, startPoint y: 145, endPoint x: 100, endPoint y: 143, distance: 20.9
click at [100, 143] on tr "頭皮理療 2695 8 5 / 3 8 337 337 80806 162 101 / 61 162 499 499" at bounding box center [271, 145] width 416 height 7
click at [100, 142] on td "2695" at bounding box center [98, 145] width 26 height 7
